Goal: Task Accomplishment & Management: Manage account settings

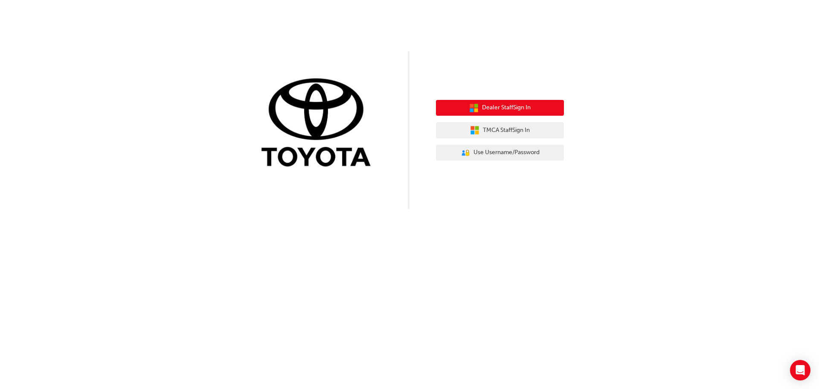
click at [496, 110] on span "Dealer Staff Sign In" at bounding box center [506, 108] width 49 height 10
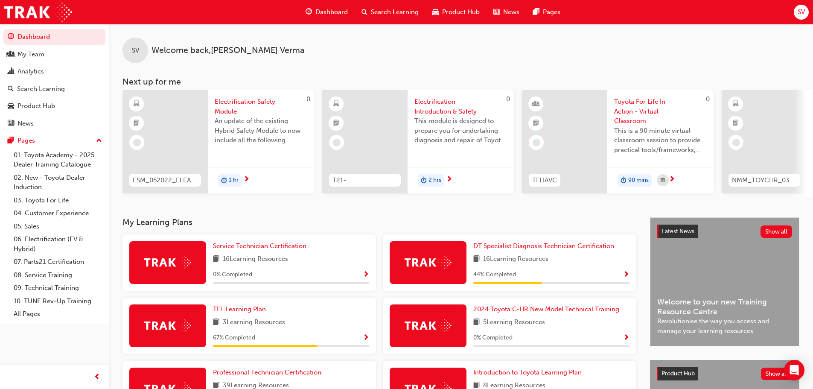
click at [799, 13] on span "SV" at bounding box center [801, 12] width 7 height 10
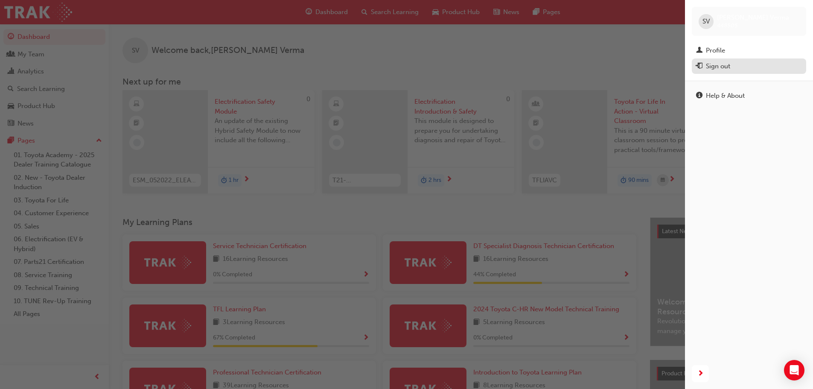
click at [725, 68] on div "Sign out" at bounding box center [718, 66] width 24 height 10
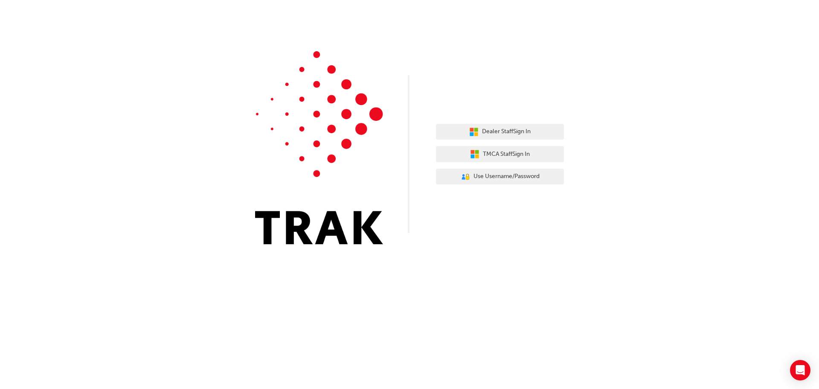
click at [561, 44] on div "Dealer Staff Sign In TMCA Staff Sign In User Authentication Icon - Blue Person,…" at bounding box center [409, 128] width 819 height 257
